Goal: Information Seeking & Learning: Learn about a topic

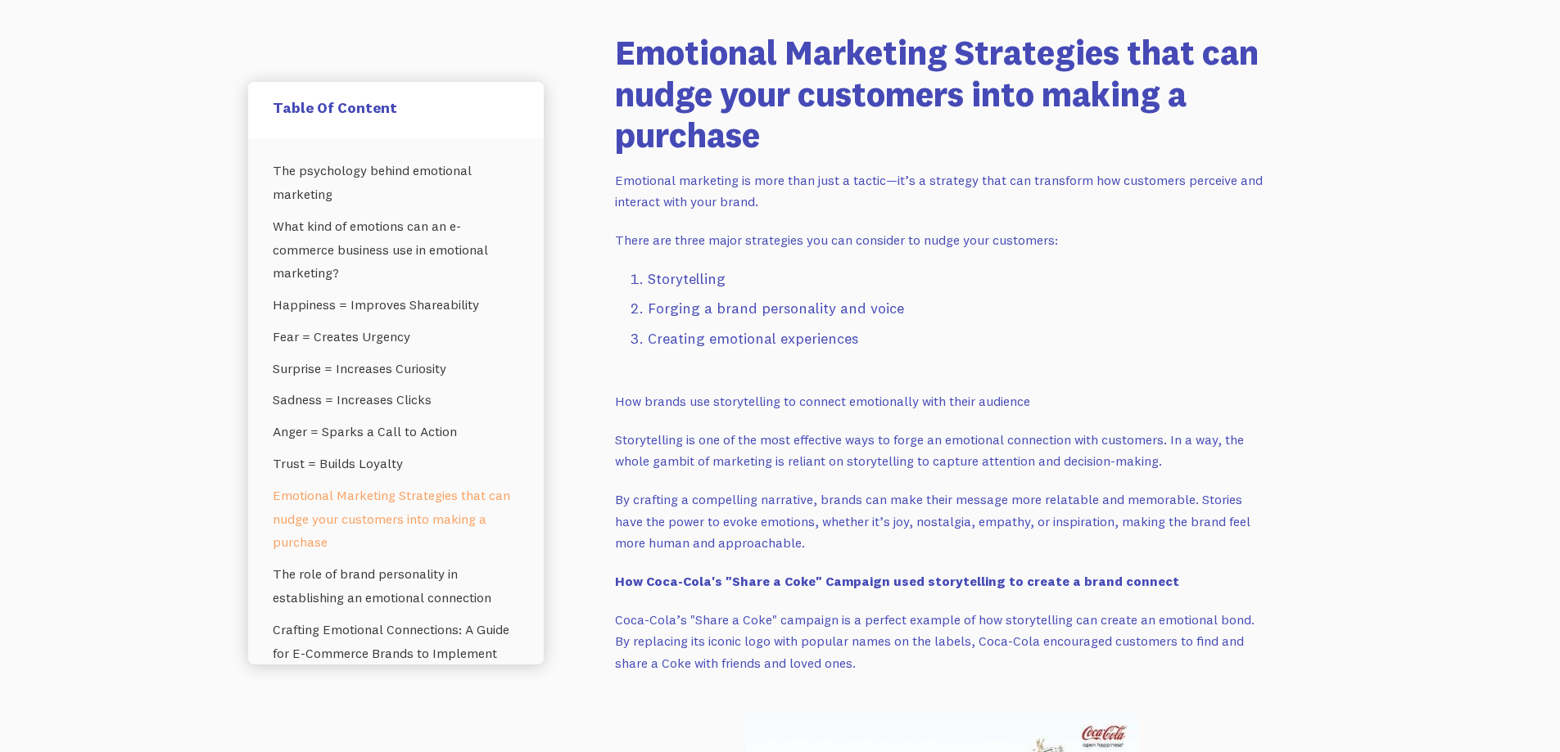
scroll to position [3520, 0]
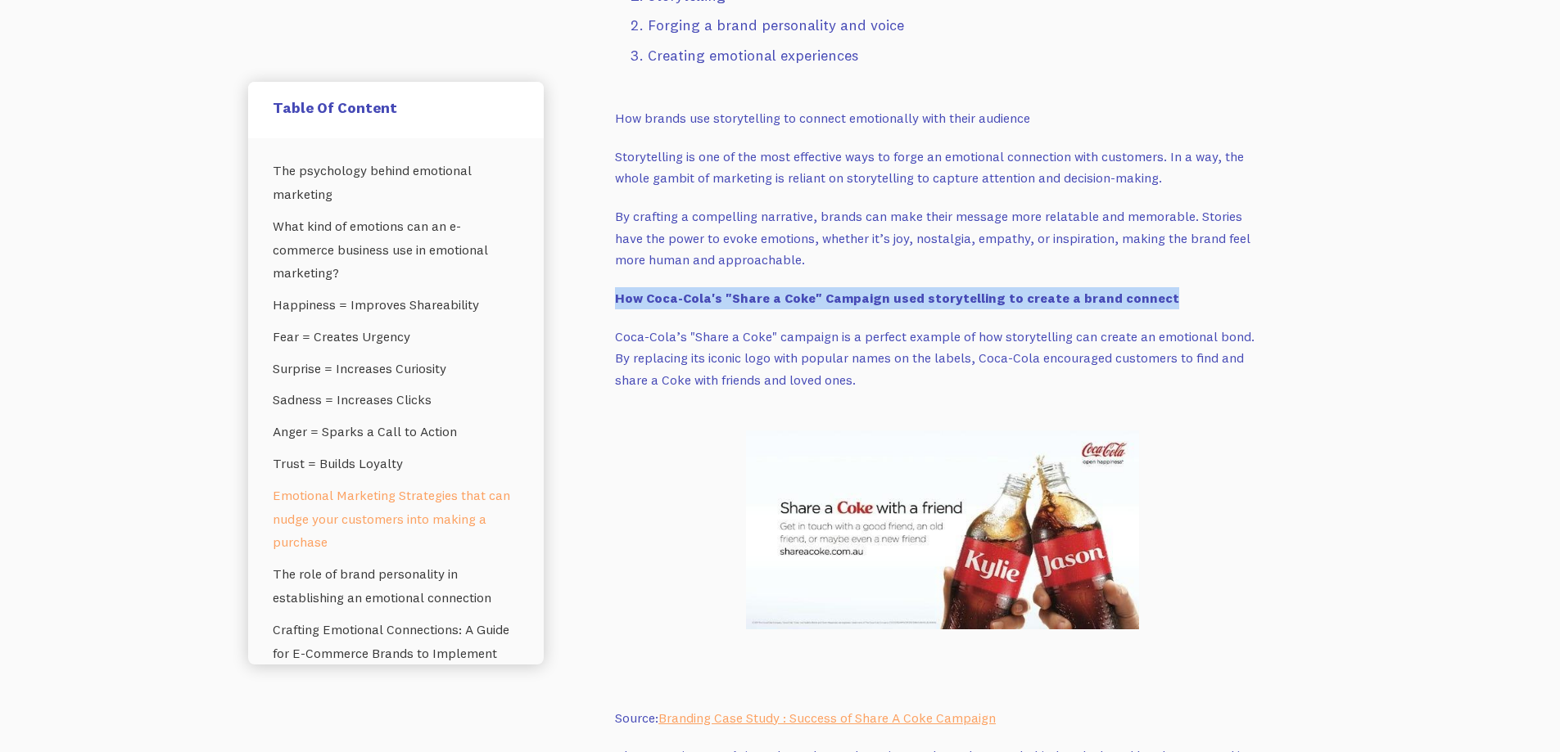
drag, startPoint x: 611, startPoint y: 300, endPoint x: 1221, endPoint y: 292, distance: 610.8
copy p "‍ How Coca-Cola's "Share a Coke" Campaign used storytelling to create a brand c…"
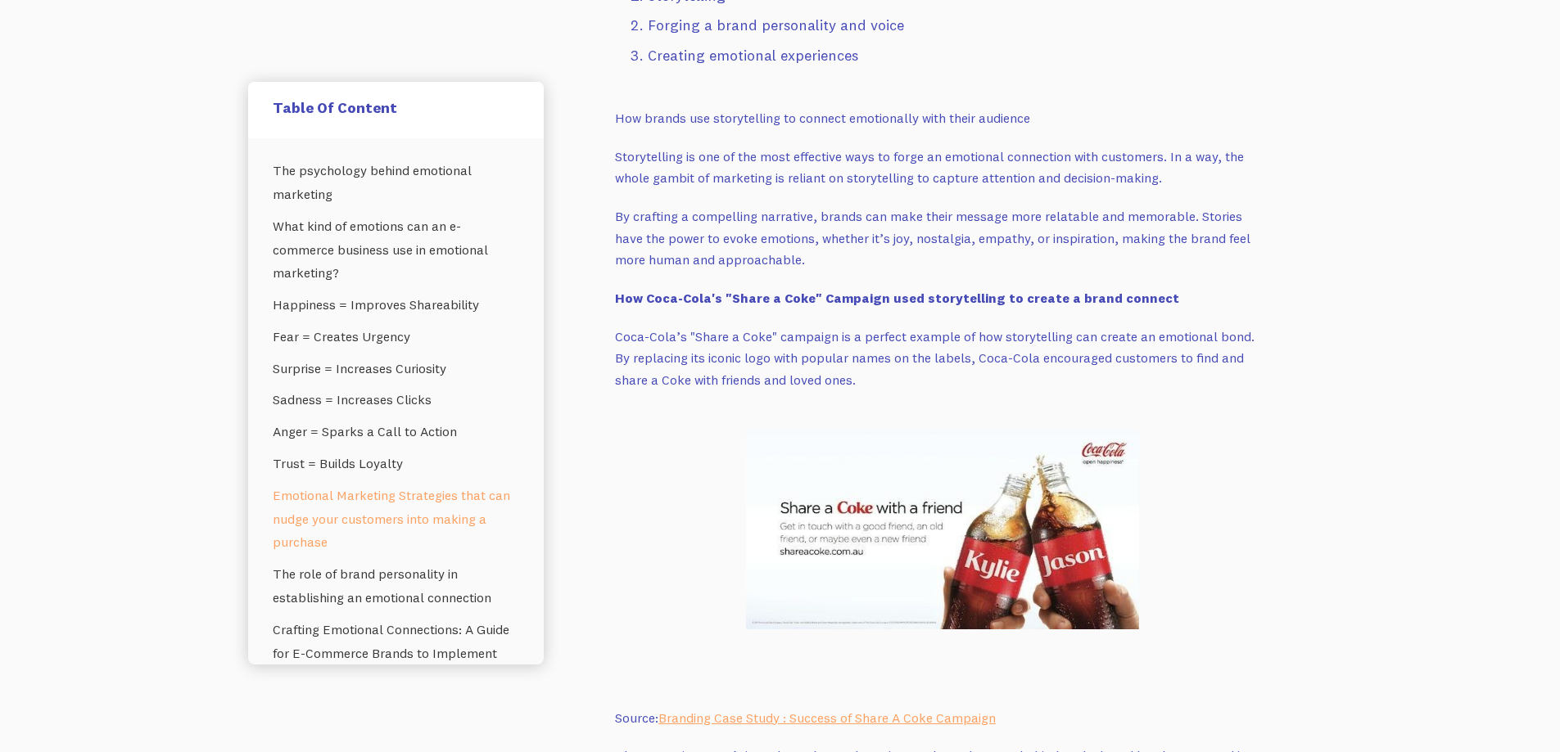
click at [863, 374] on p "Coca-Cola’s "Share a Coke" campaign is a perfect example of how storytelling ca…" at bounding box center [942, 358] width 655 height 65
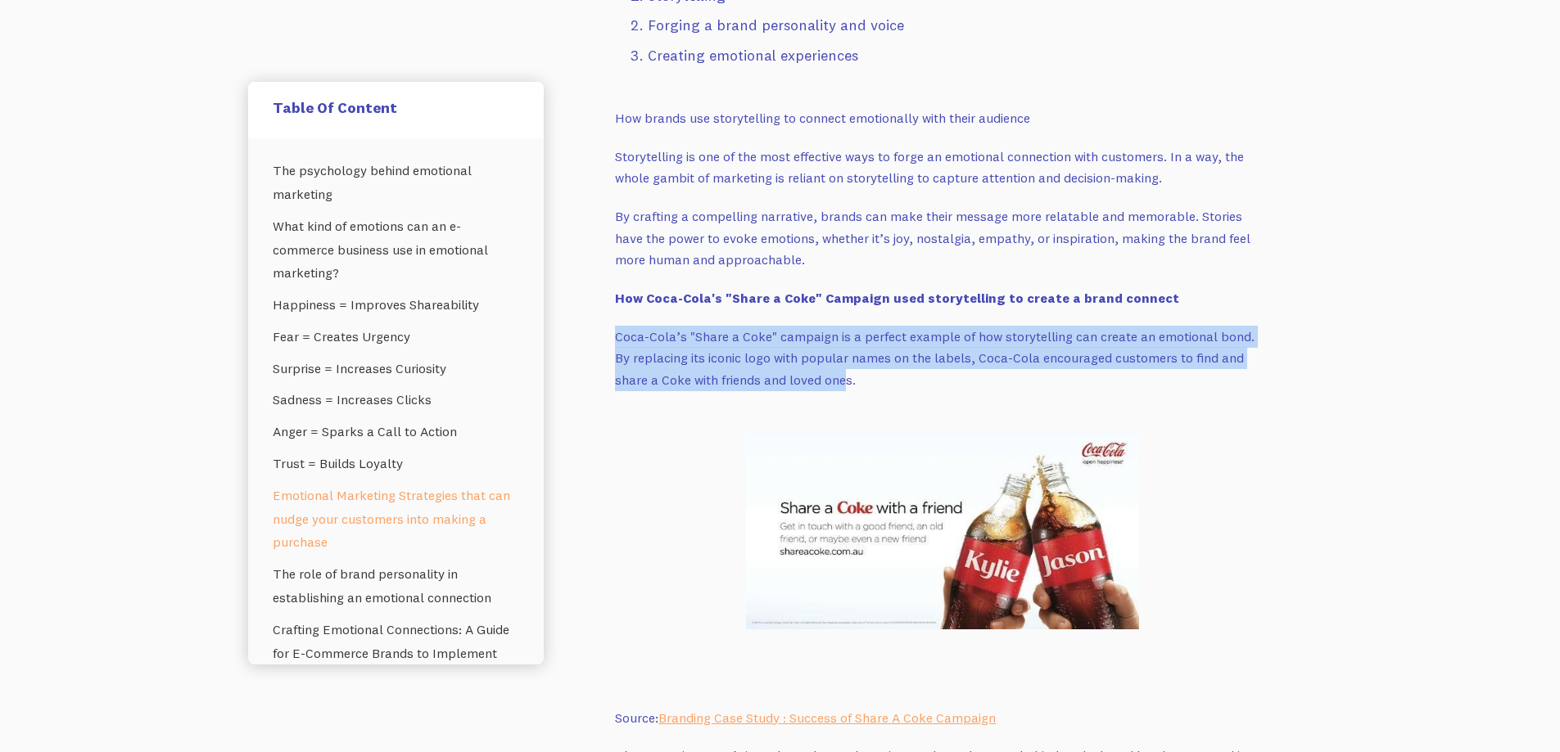
drag, startPoint x: 614, startPoint y: 336, endPoint x: 801, endPoint y: 391, distance: 195.1
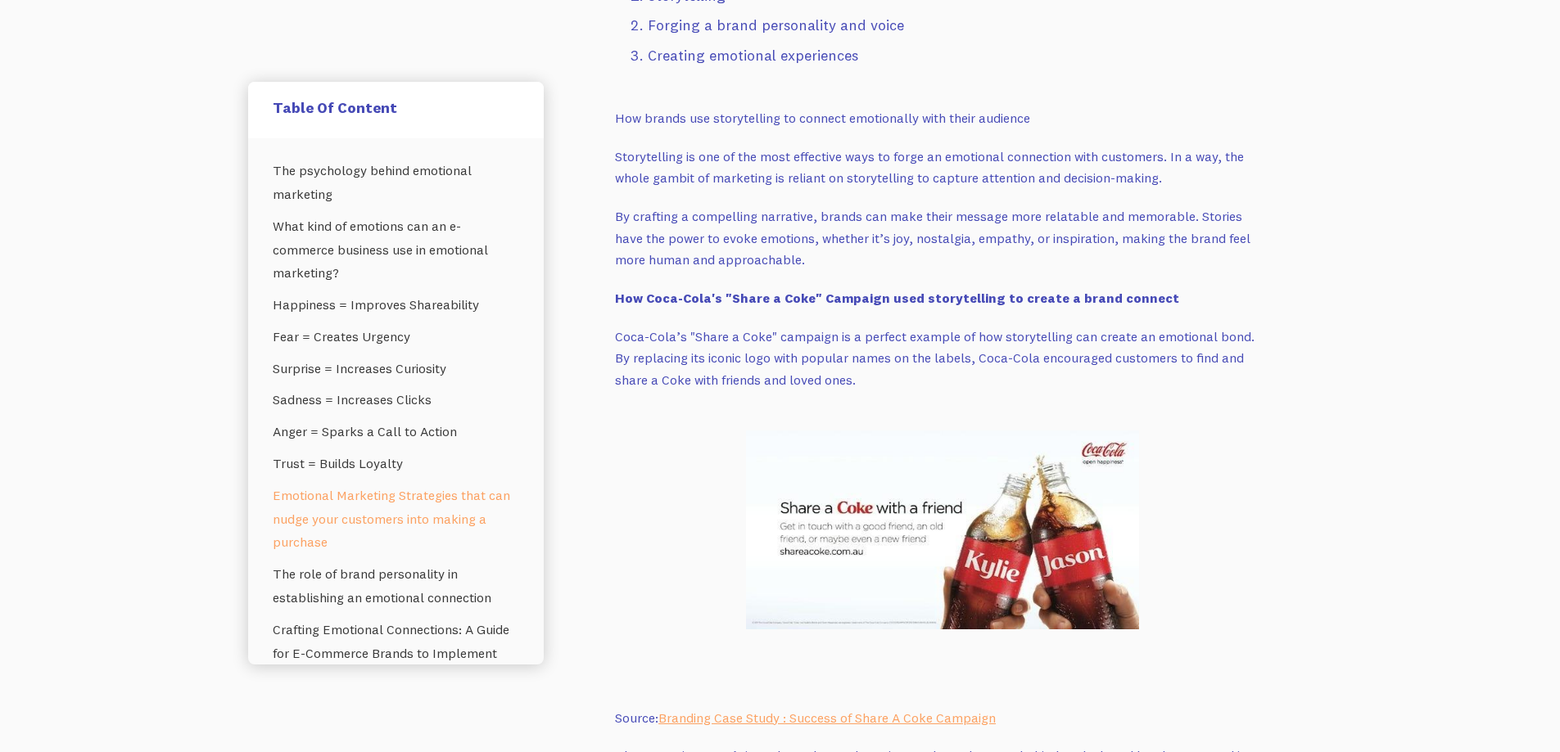
click at [854, 374] on p "Coca-Cola’s "Share a Coke" campaign is a perfect example of how storytelling ca…" at bounding box center [942, 358] width 655 height 65
drag, startPoint x: 838, startPoint y: 384, endPoint x: 613, endPoint y: 342, distance: 228.2
copy p "Coca-Cola’s "Share a Coke" campaign is a perfect example of how storytelling ca…"
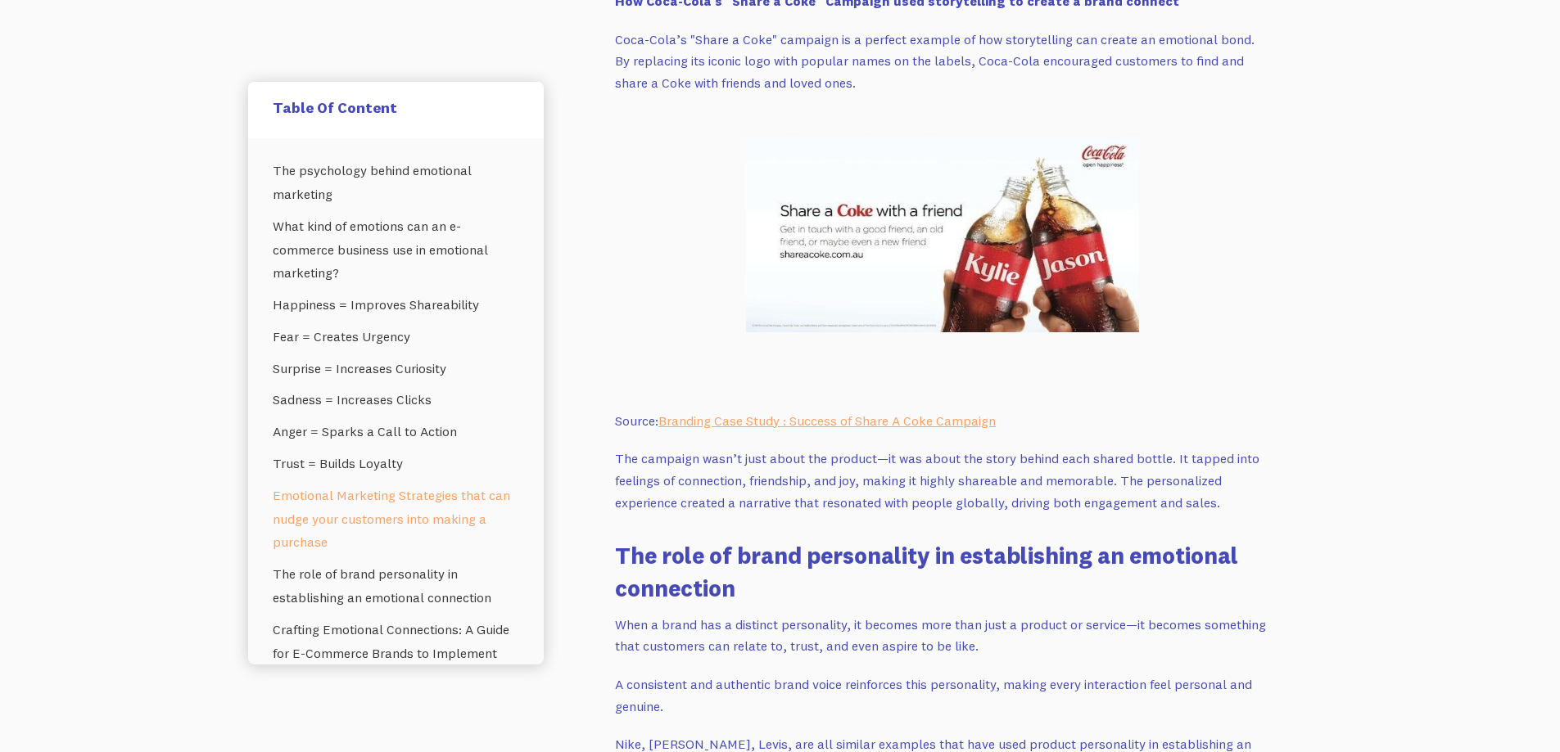
scroll to position [4012, 0]
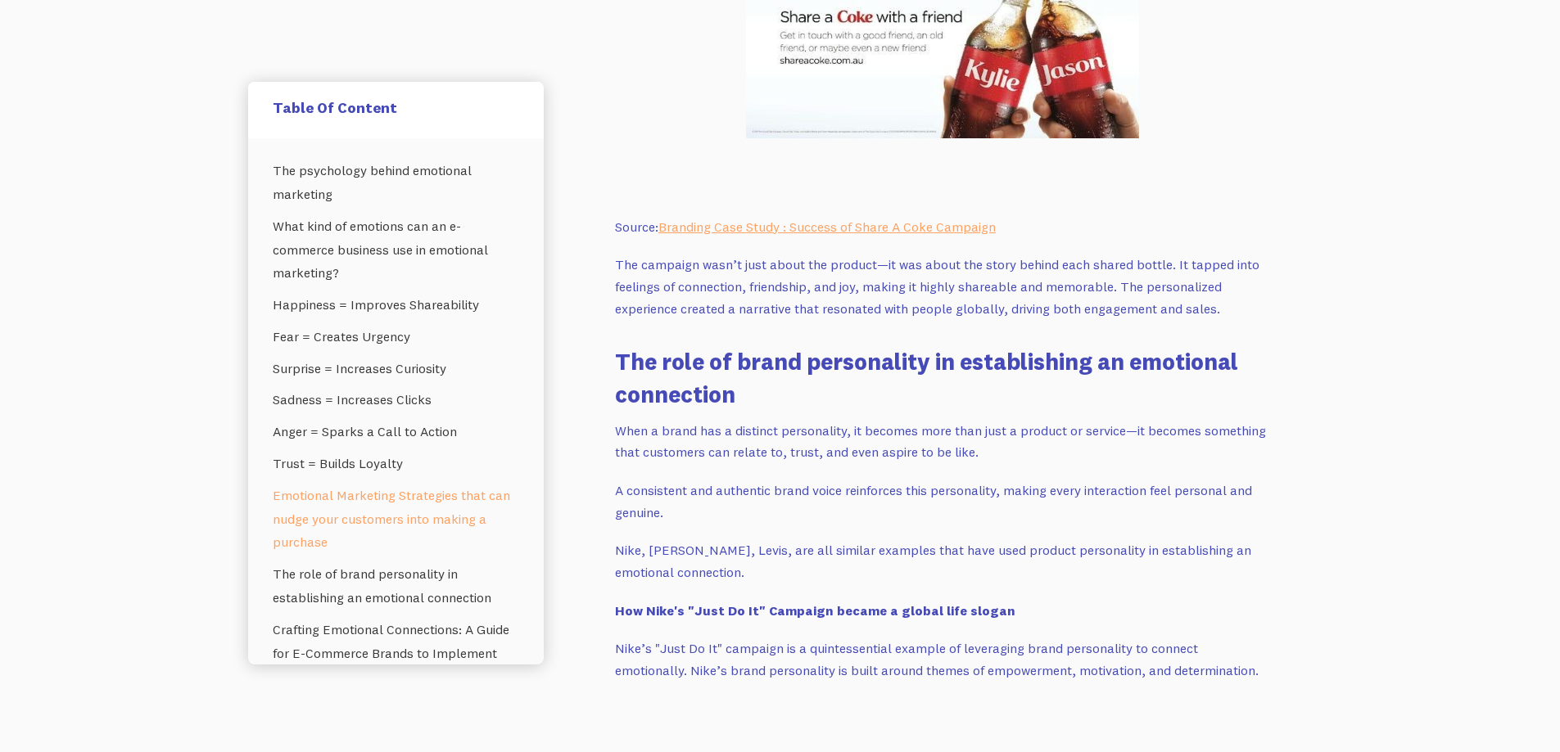
click at [620, 272] on p "The campaign wasn’t just about the product—it was about the story behind each s…" at bounding box center [942, 286] width 655 height 65
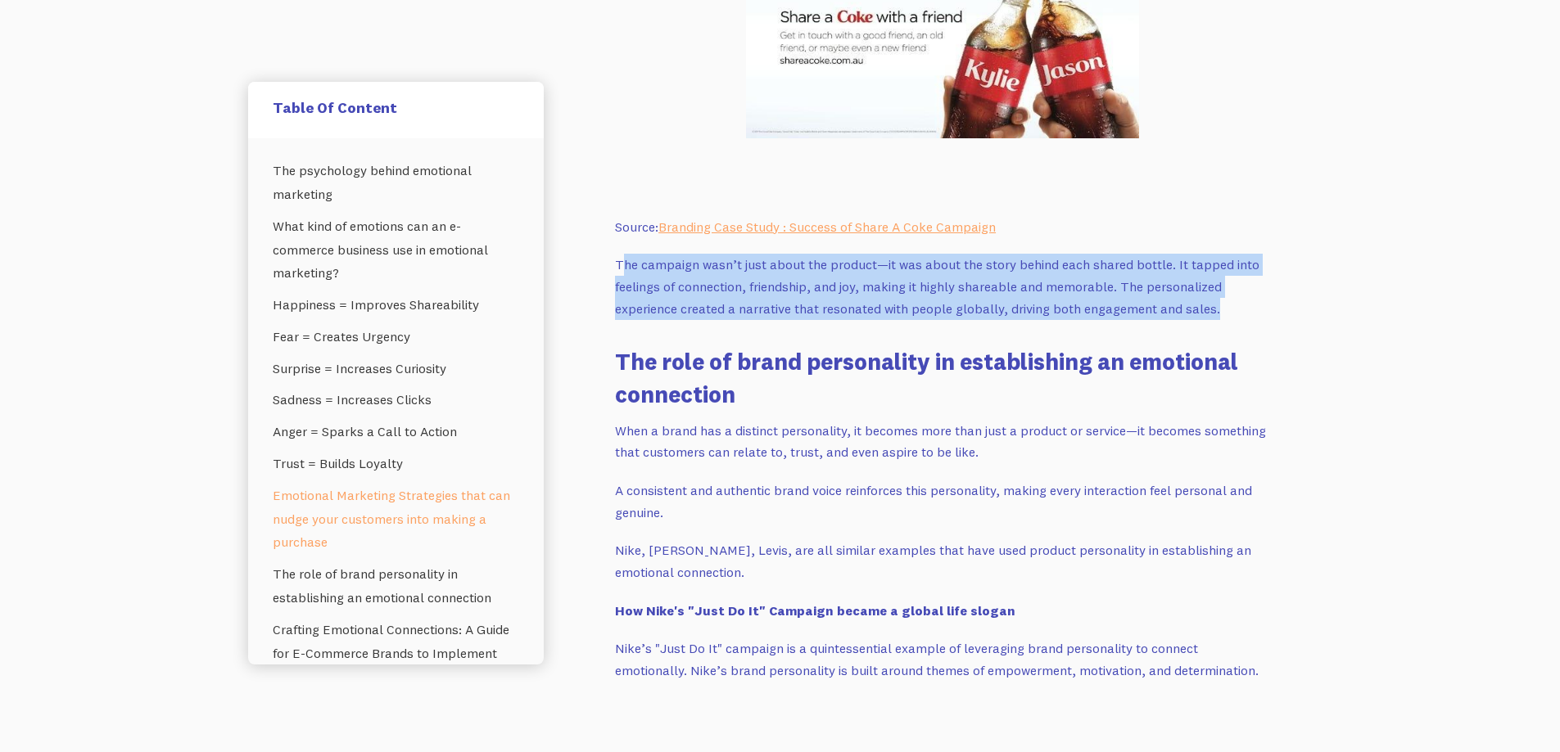
drag, startPoint x: 621, startPoint y: 268, endPoint x: 1224, endPoint y: 305, distance: 604.5
click at [1224, 305] on p "The campaign wasn’t just about the product—it was about the story behind each s…" at bounding box center [942, 286] width 655 height 65
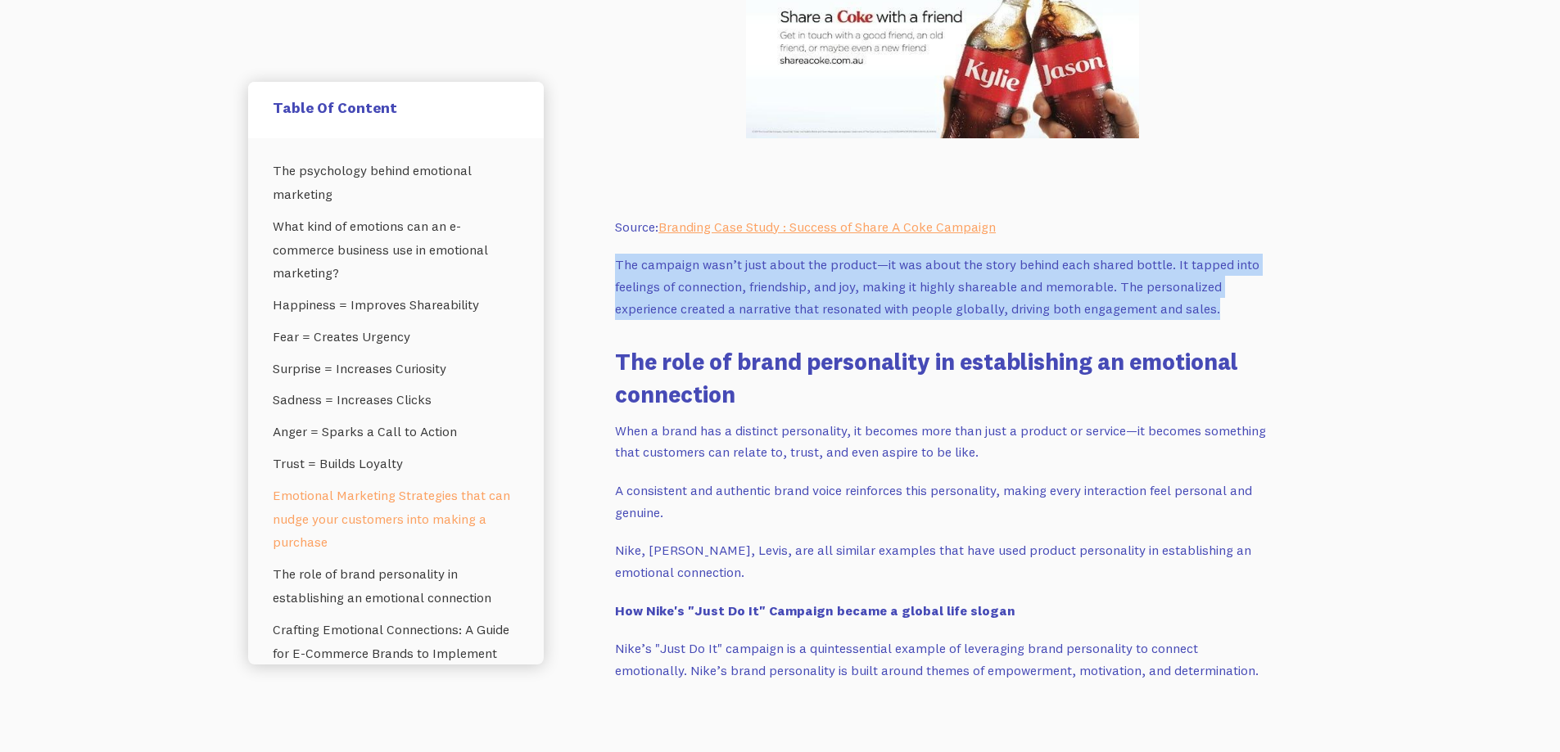
drag, startPoint x: 1218, startPoint y: 311, endPoint x: 610, endPoint y: 266, distance: 609.9
copy p "The campaign wasn’t just about the product—it was about the story behind each s…"
